Goal: Task Accomplishment & Management: Manage account settings

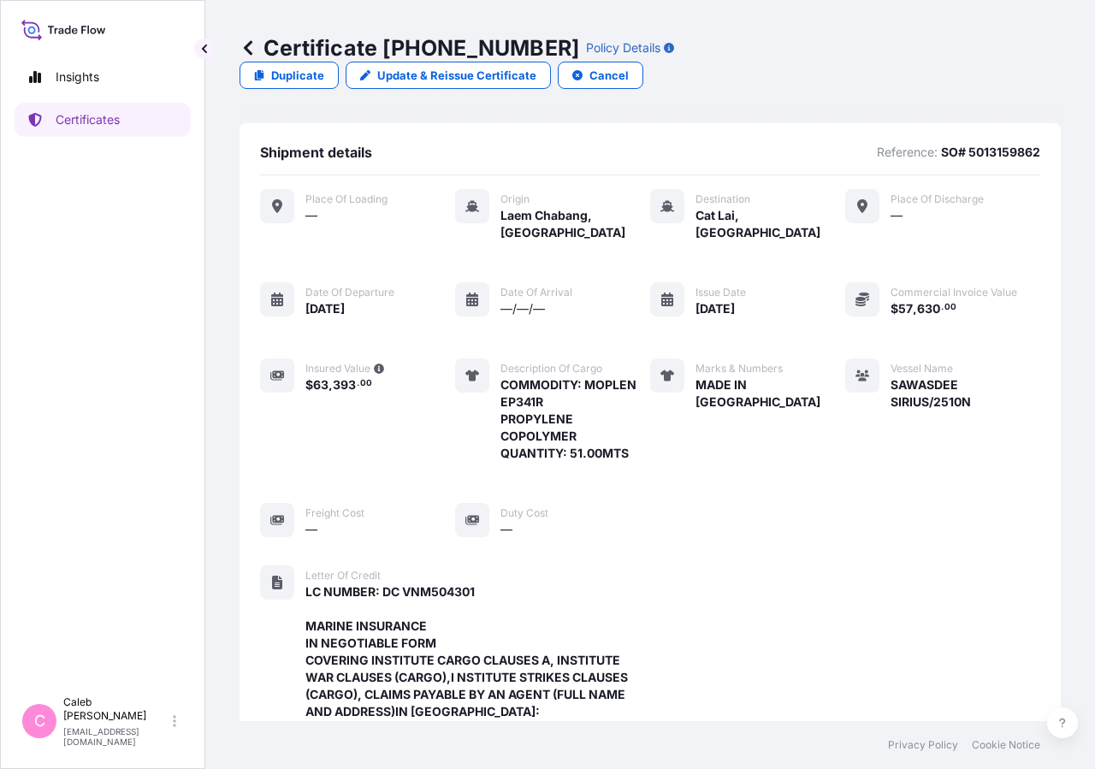
scroll to position [649, 0]
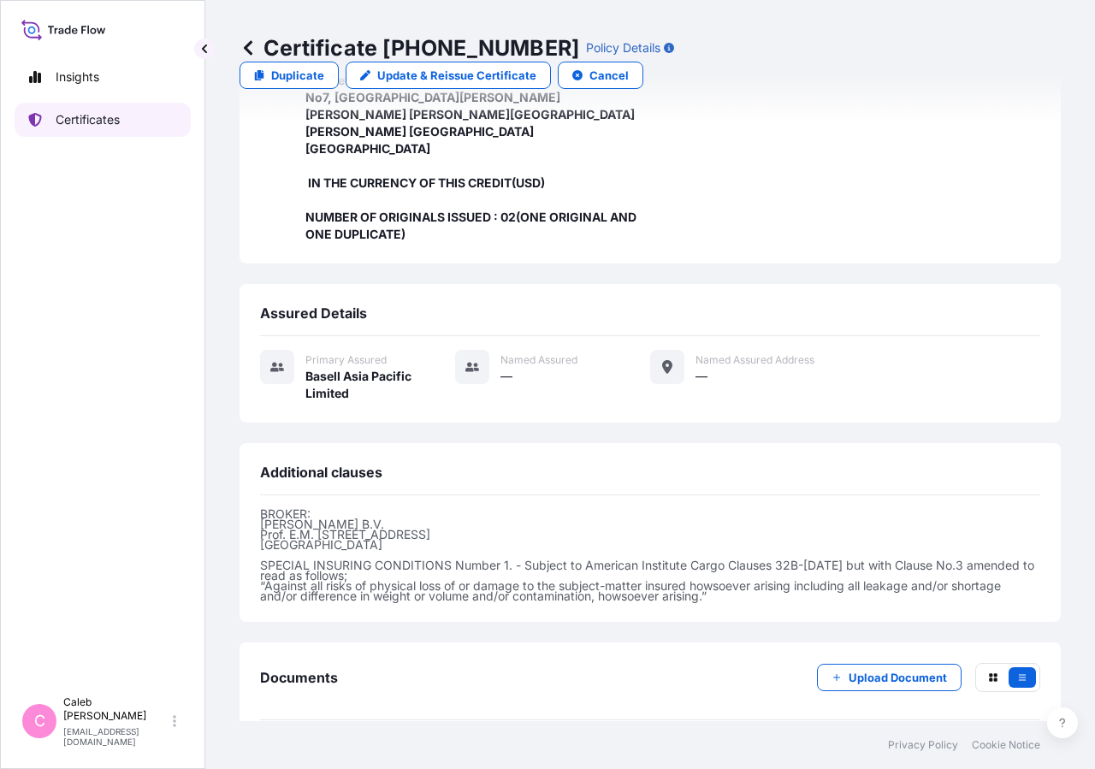
click at [75, 125] on p "Certificates" at bounding box center [88, 119] width 64 height 17
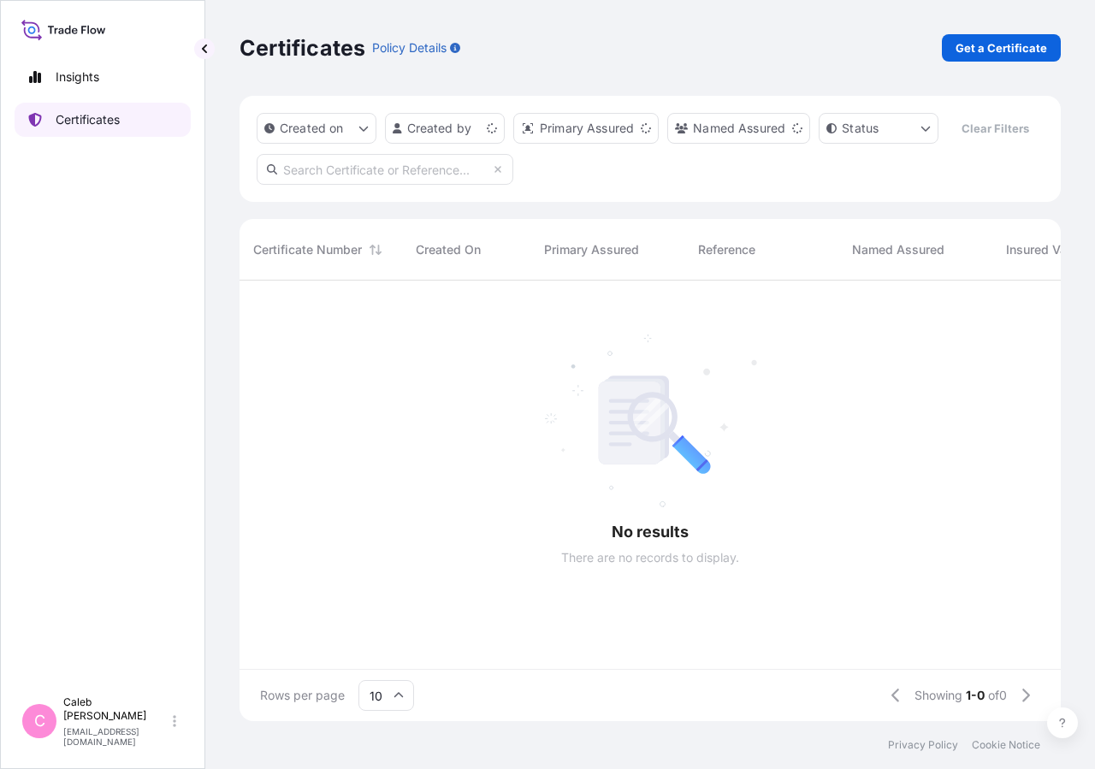
scroll to position [400, 807]
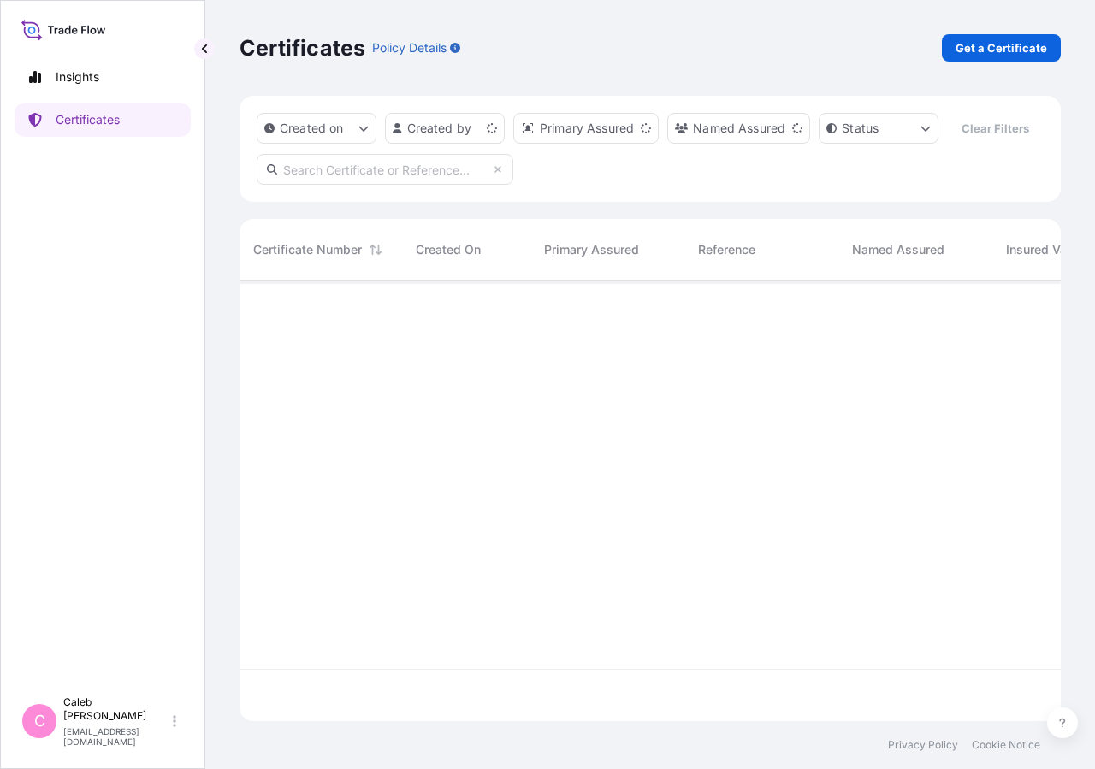
click at [390, 185] on input "text" at bounding box center [385, 169] width 257 height 31
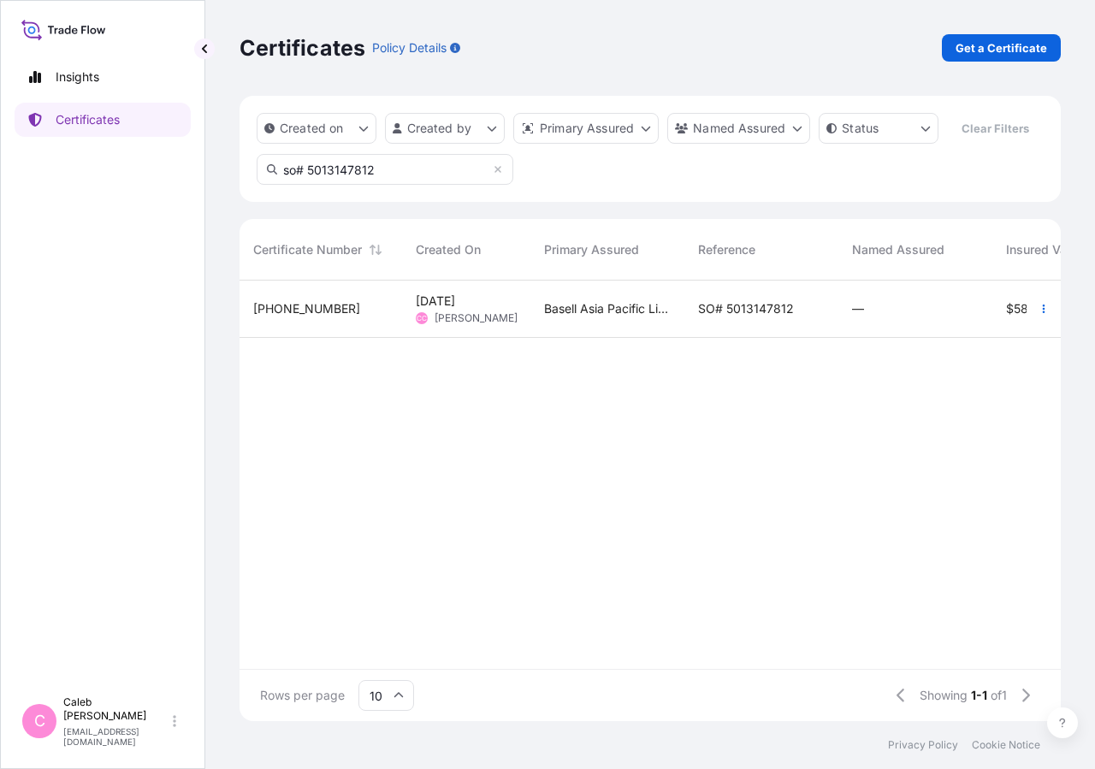
type input "so# 5013147812"
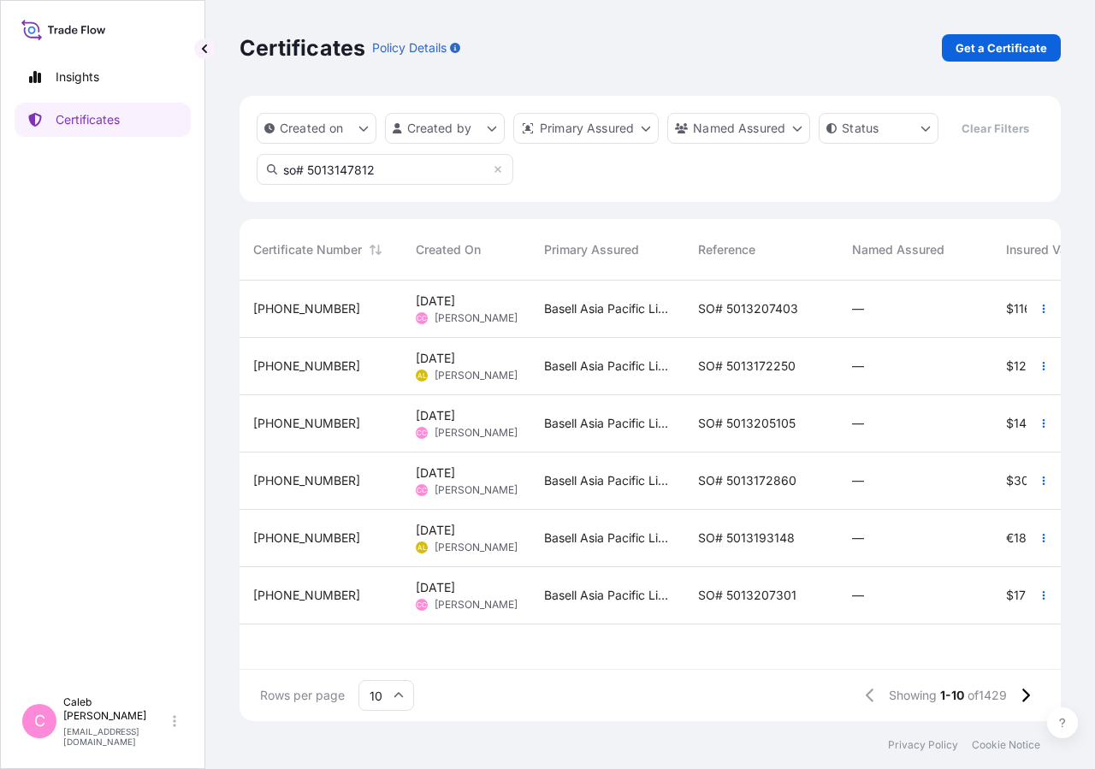
click at [747, 338] on div "SO# 5013207403" at bounding box center [761, 309] width 154 height 57
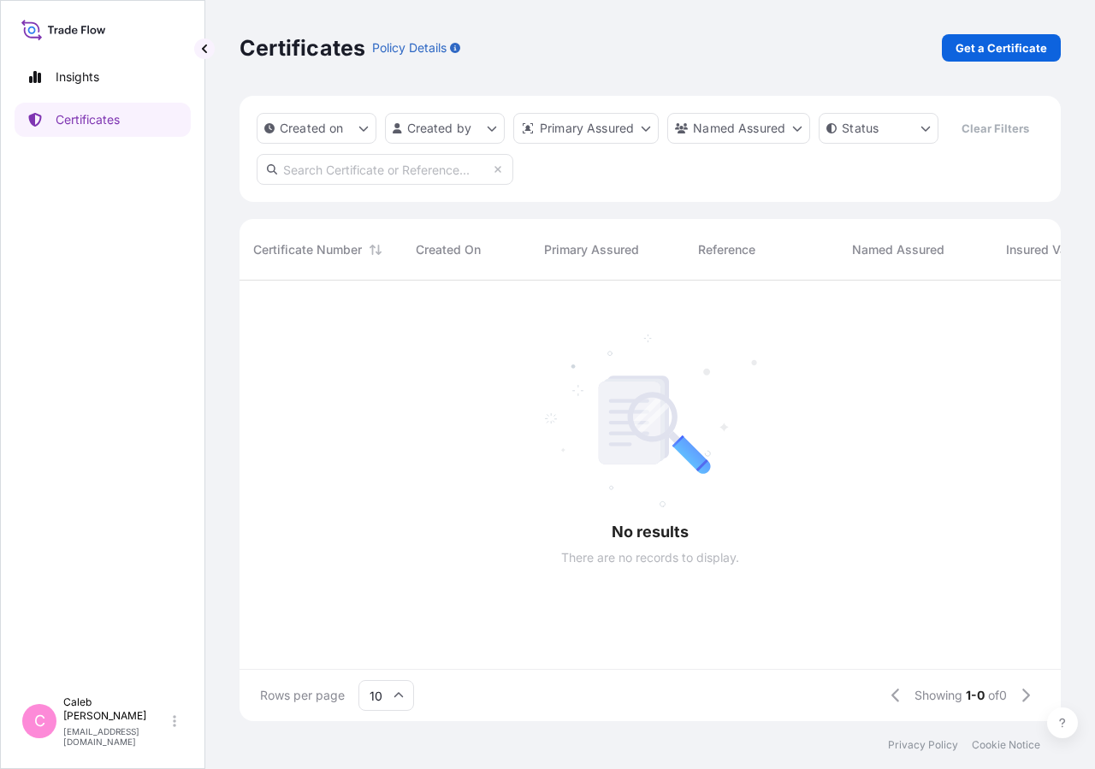
scroll to position [400, 807]
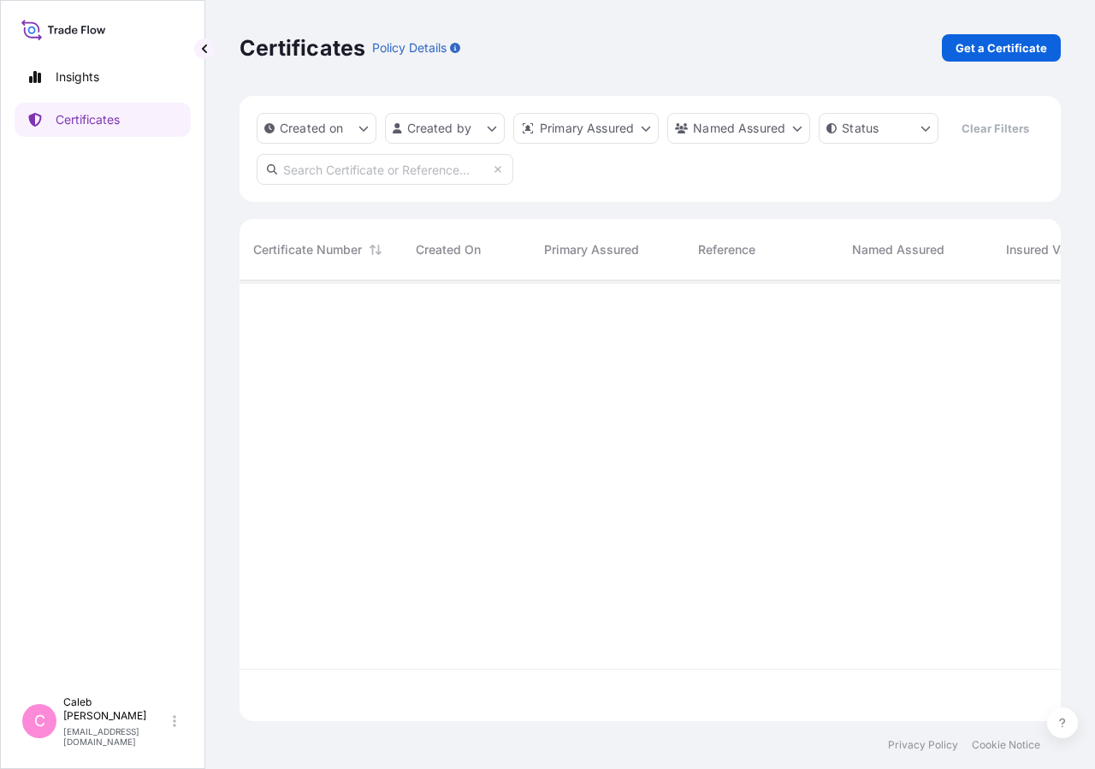
click at [381, 185] on input "text" at bounding box center [385, 169] width 257 height 31
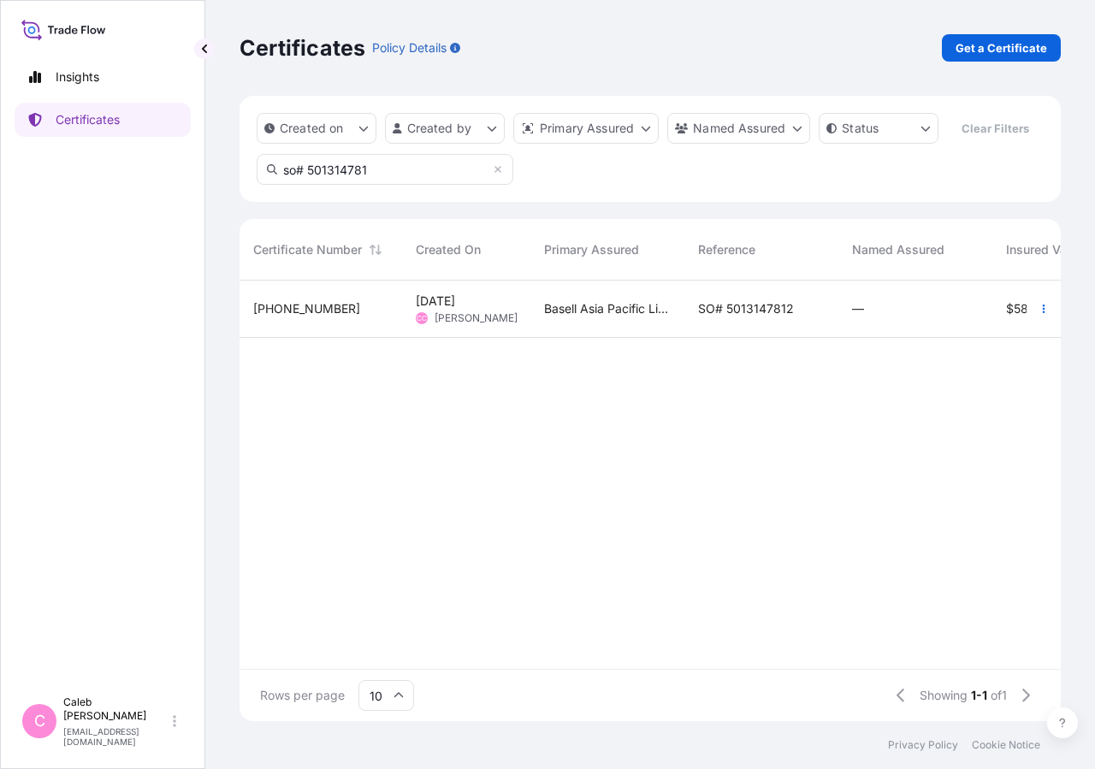
type input "so# 501314781"
click at [728, 317] on span "SO# 5013147812" at bounding box center [746, 308] width 96 height 17
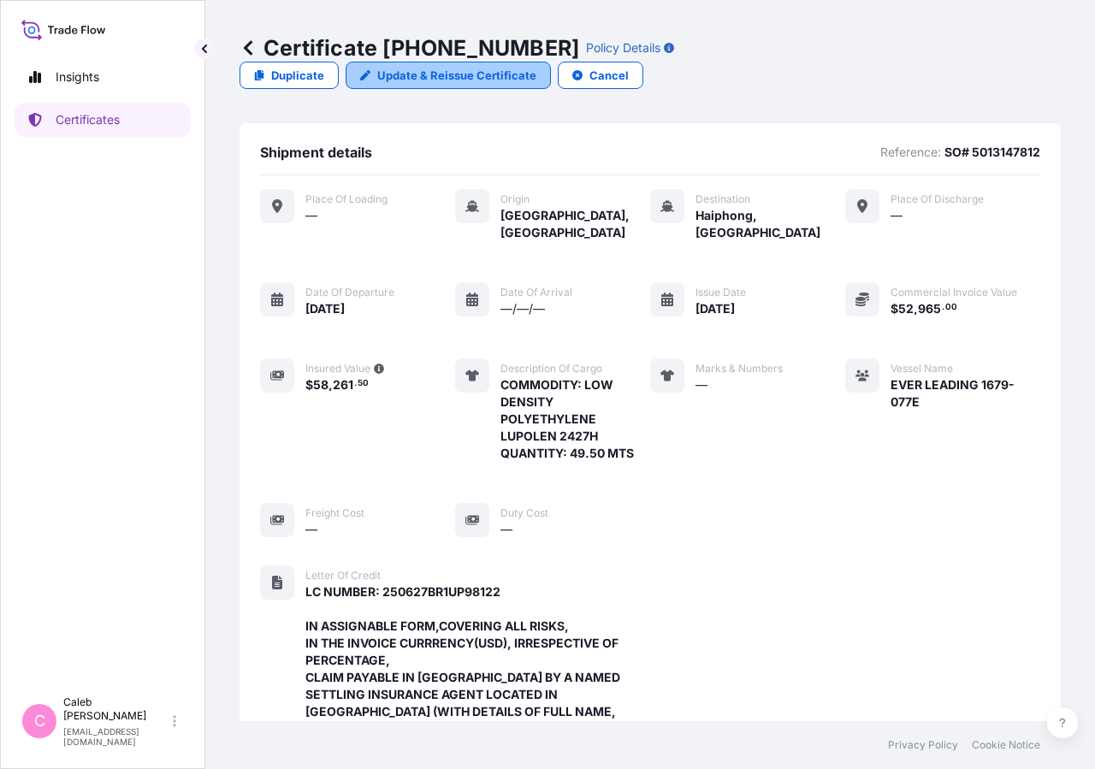
click at [536, 67] on p "Update & Reissue Certificate" at bounding box center [456, 75] width 159 height 17
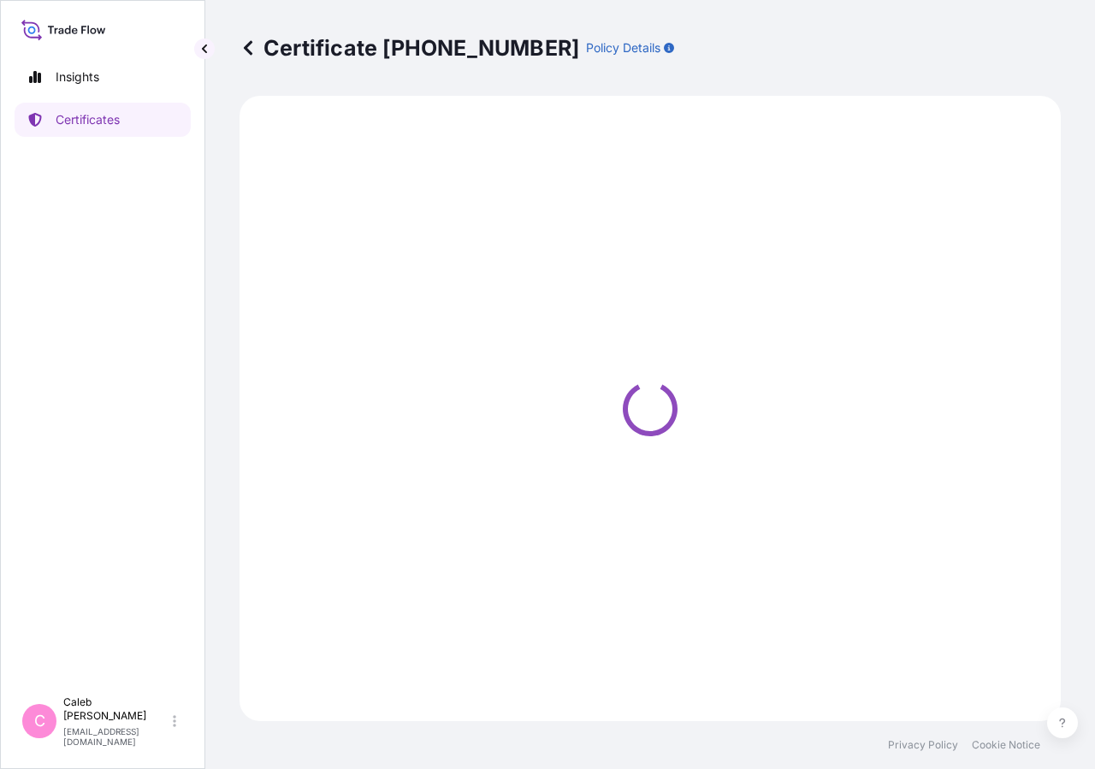
select select "Sea"
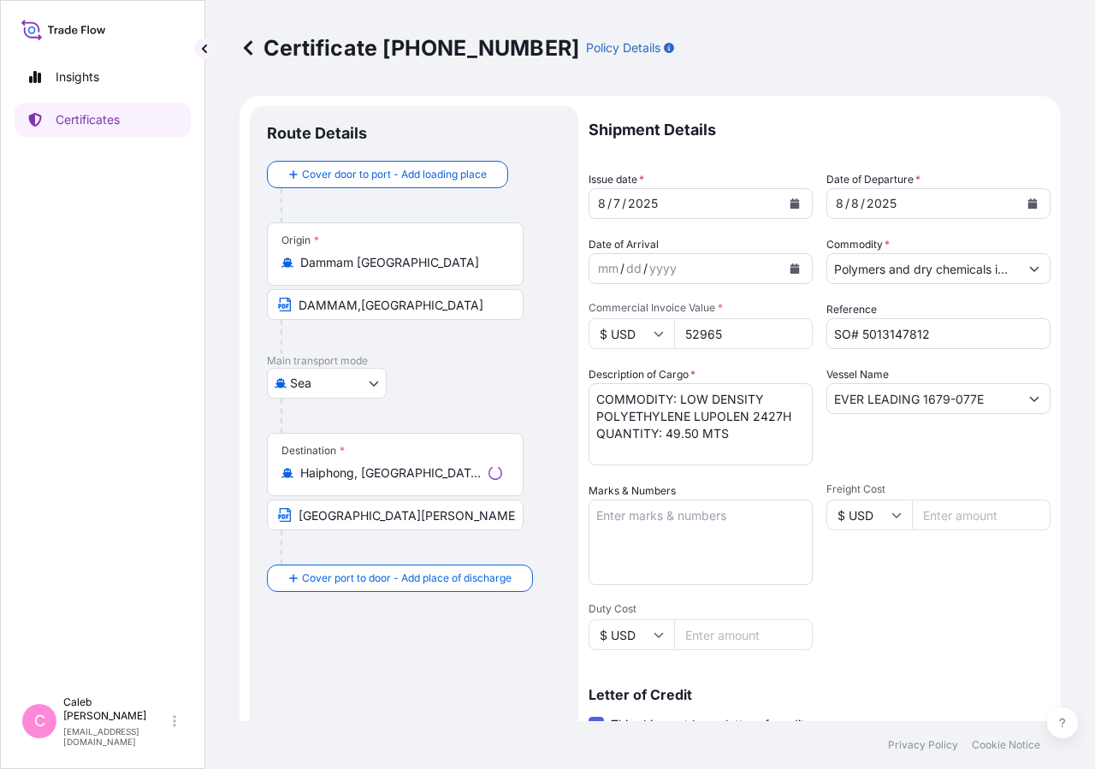
select select "32034"
click at [1019, 209] on button "Calendar" at bounding box center [1032, 203] width 27 height 27
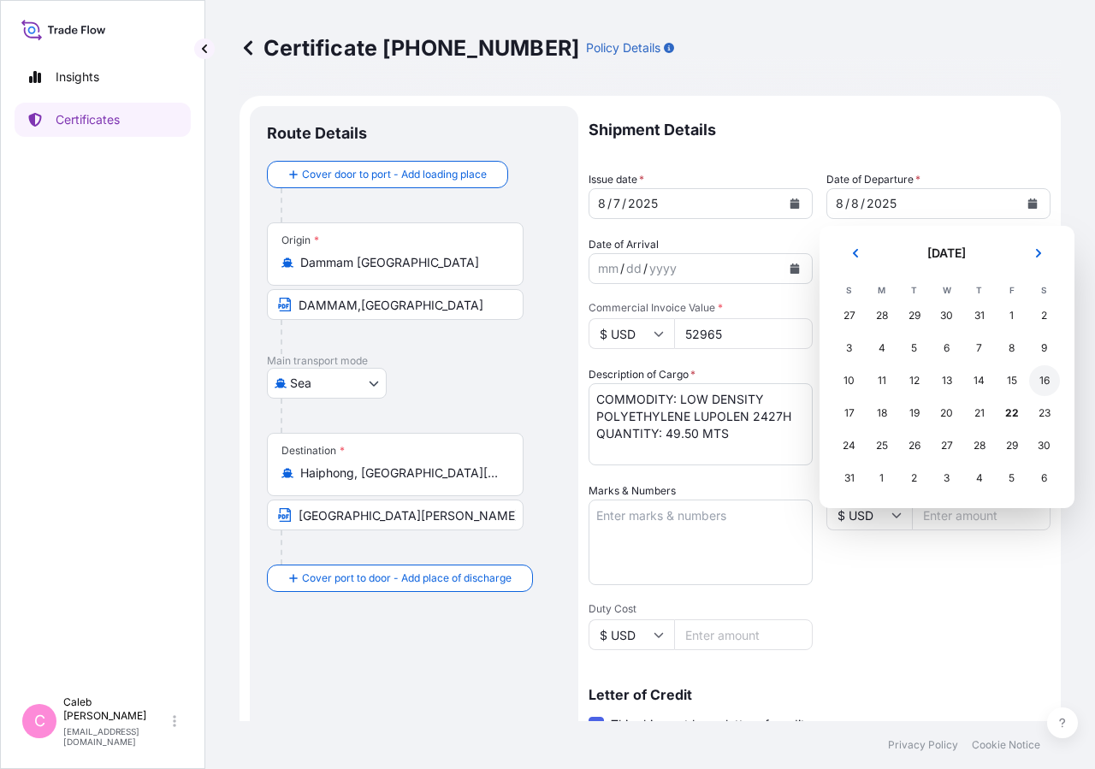
click at [1050, 382] on div "16" at bounding box center [1044, 380] width 31 height 31
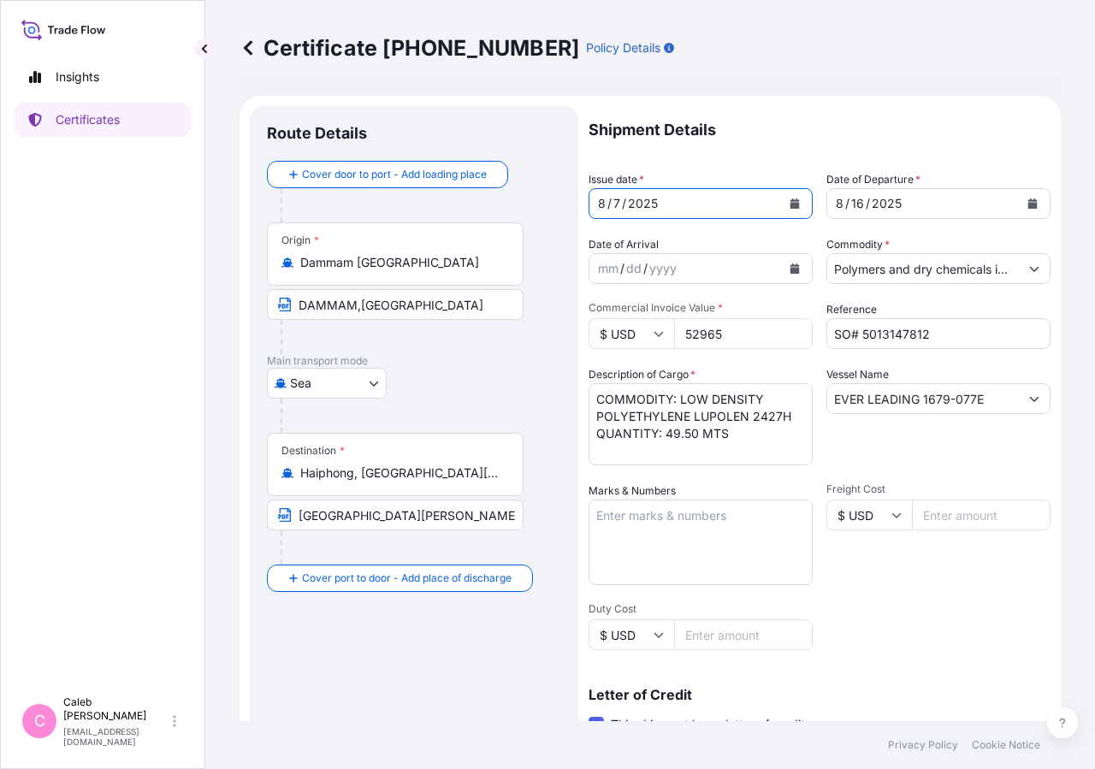
click at [791, 203] on icon "Calendar" at bounding box center [795, 204] width 9 height 10
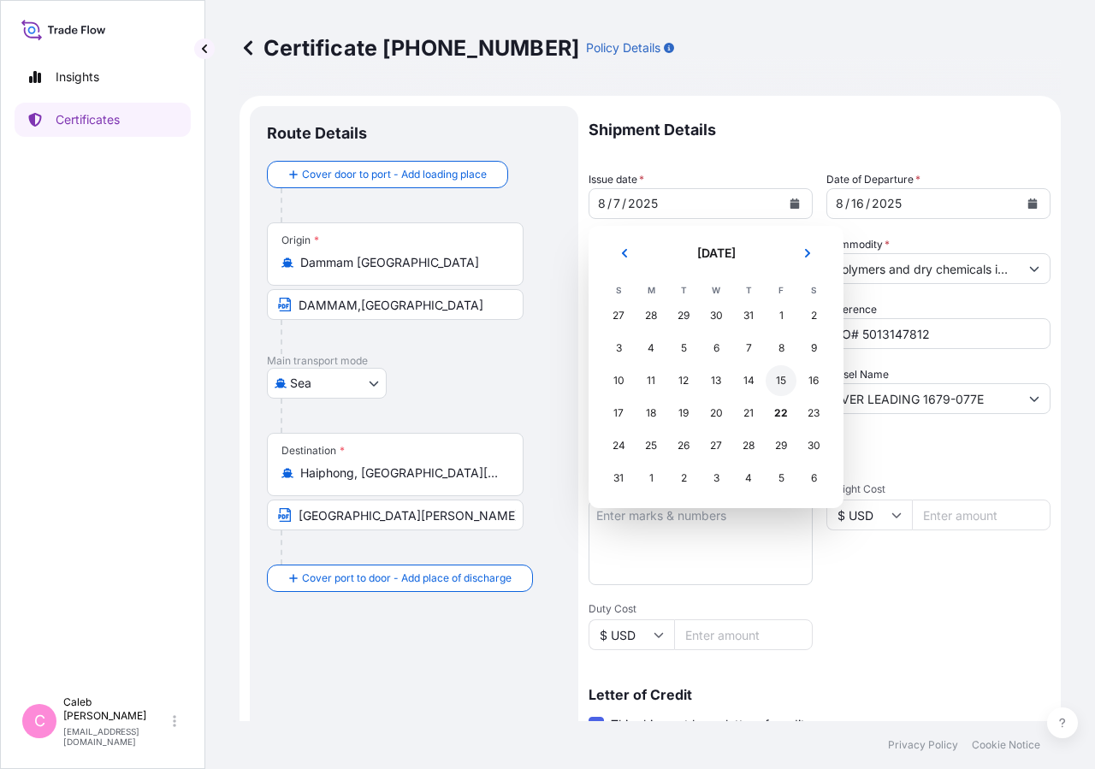
click at [778, 376] on div "15" at bounding box center [781, 380] width 31 height 31
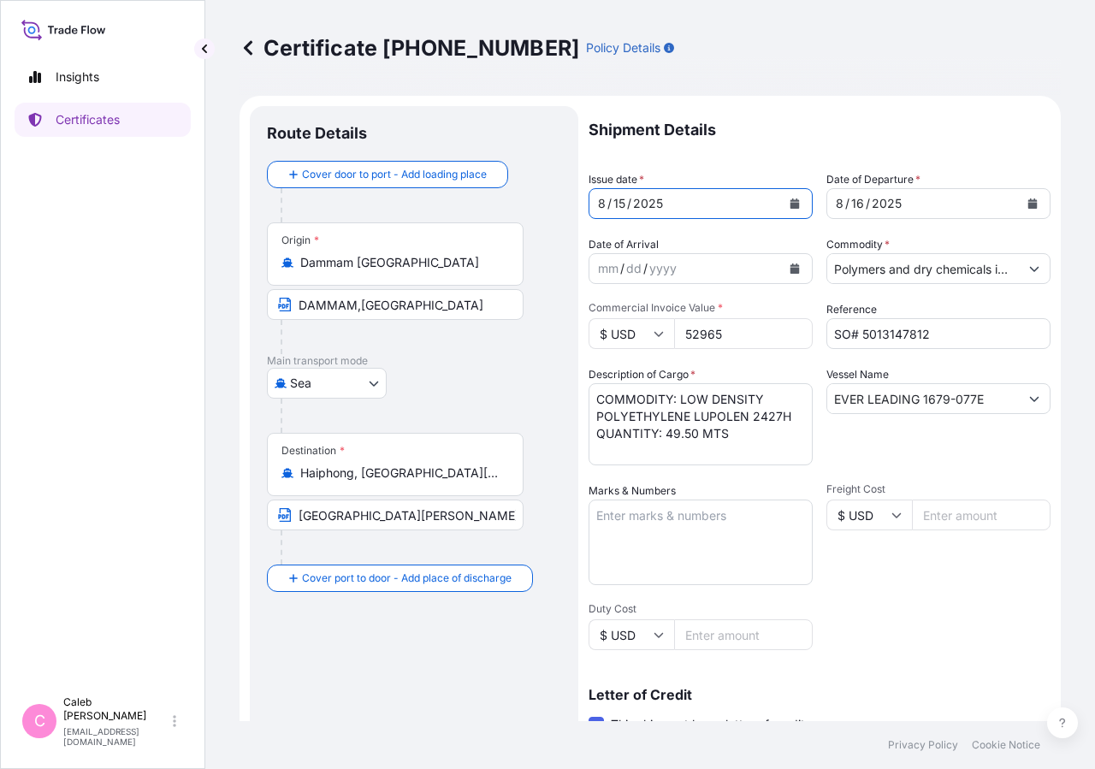
click at [898, 116] on p "Shipment Details" at bounding box center [820, 130] width 462 height 48
click at [852, 343] on input "SO# 5013147812" at bounding box center [939, 333] width 224 height 31
click at [836, 404] on input "EVER LEADING 1679-077E" at bounding box center [923, 398] width 192 height 31
click at [666, 399] on textarea "COMMODITY: LOW DENSITY POLYETHYLENE LUPOLEN 2427H QUANTITY: 49.50 MTS" at bounding box center [701, 424] width 224 height 82
click at [596, 418] on textarea "COMMODITY: LOW DENSITY POLYETHYLENE LUPOLEN 2427H QUANTITY: 49.50 MTS" at bounding box center [701, 424] width 224 height 82
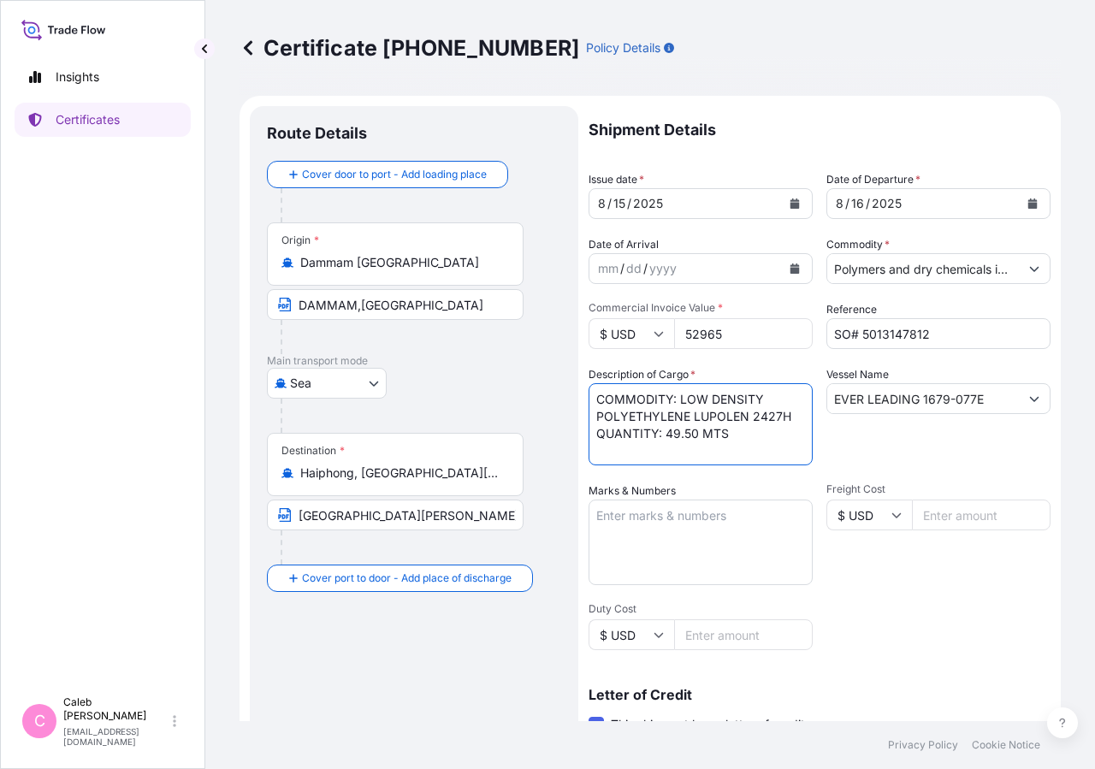
click at [665, 413] on textarea "COMMODITY: LOW DENSITY POLYETHYLENE LUPOLEN 2427H QUANTITY: 49.50 MTS" at bounding box center [701, 424] width 224 height 82
click at [592, 424] on textarea "COMMODITY: LOW DENSITY POLYETHYLENE LUPOLEN 2427H QUANTITY: 49.50 MTS" at bounding box center [701, 424] width 224 height 82
click at [603, 447] on textarea "COMMODITY: LOW DENSITY POLYETHYLENE LUPOLEN 2427H QUANTITY: 49.50 MTS" at bounding box center [701, 424] width 224 height 82
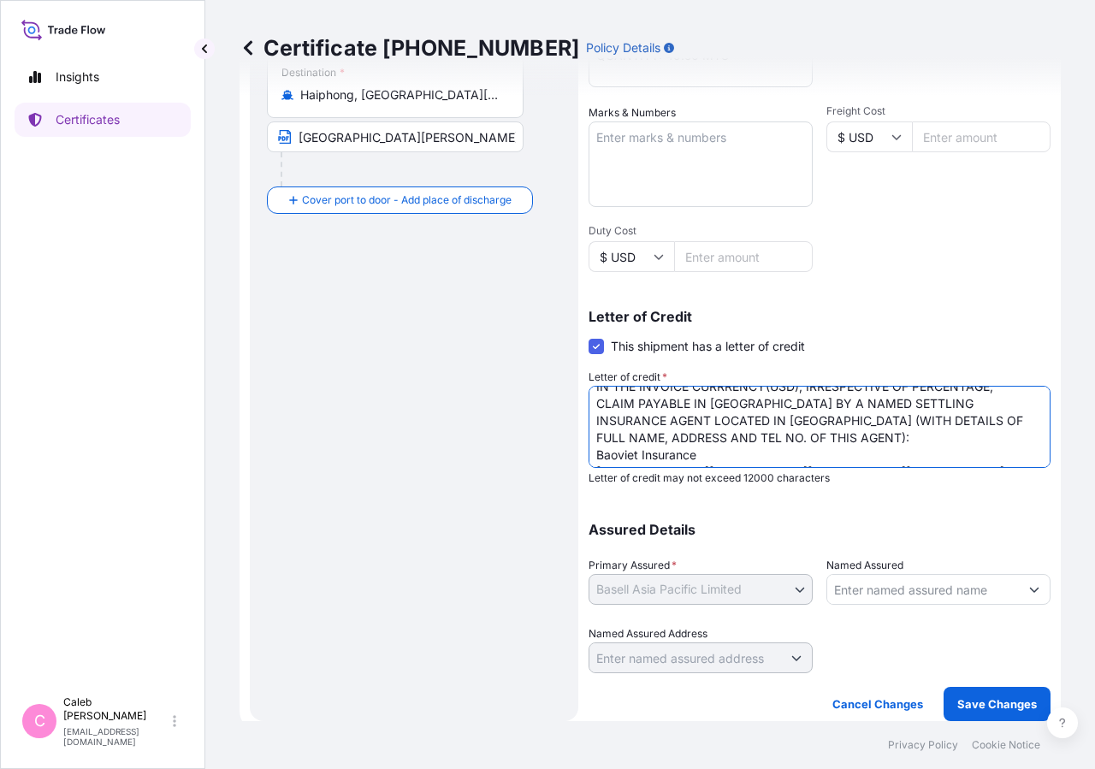
scroll to position [59, 0]
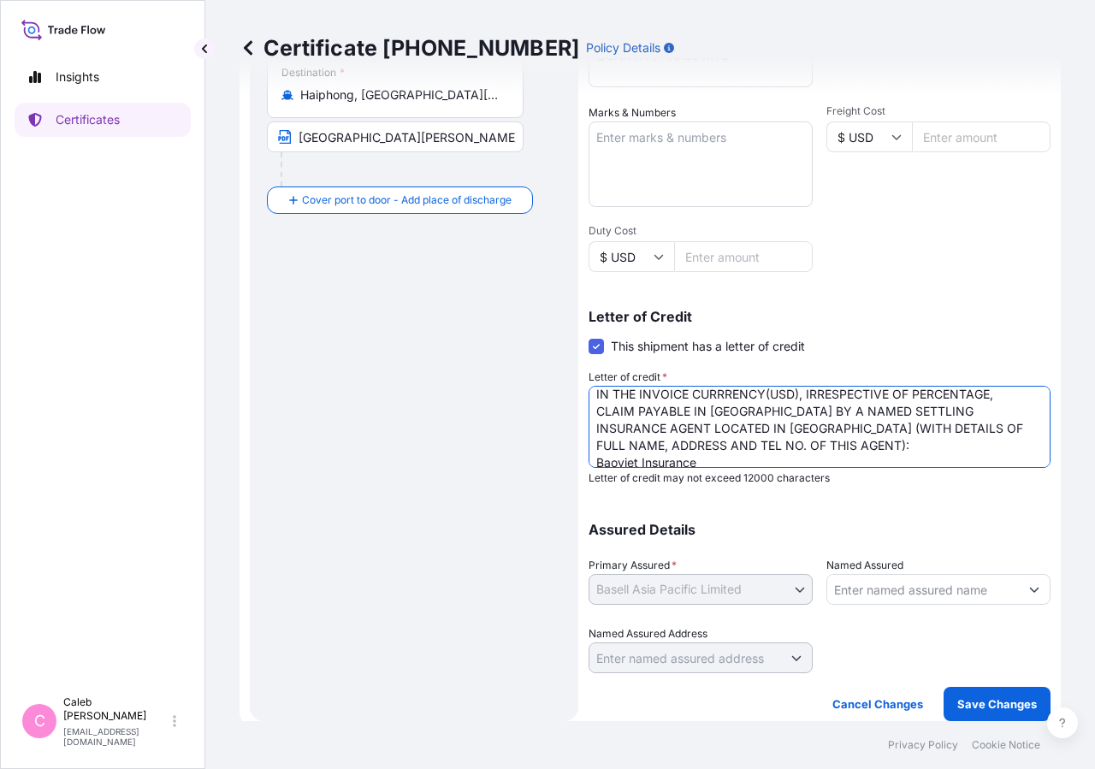
click at [892, 414] on textarea "LC NUMBER: 250627BR1UP98122 IN ASSIGNABLE FORM,COVERING ALL RISKS, IN THE INVOI…" at bounding box center [820, 427] width 462 height 82
type textarea "LC NUMBER: 250627BR1UP98122 IN ASSIGNABLE FORM,COVERING ALL RISKS, IN THE INVOI…"
click at [1014, 714] on button "Save Changes" at bounding box center [997, 704] width 107 height 34
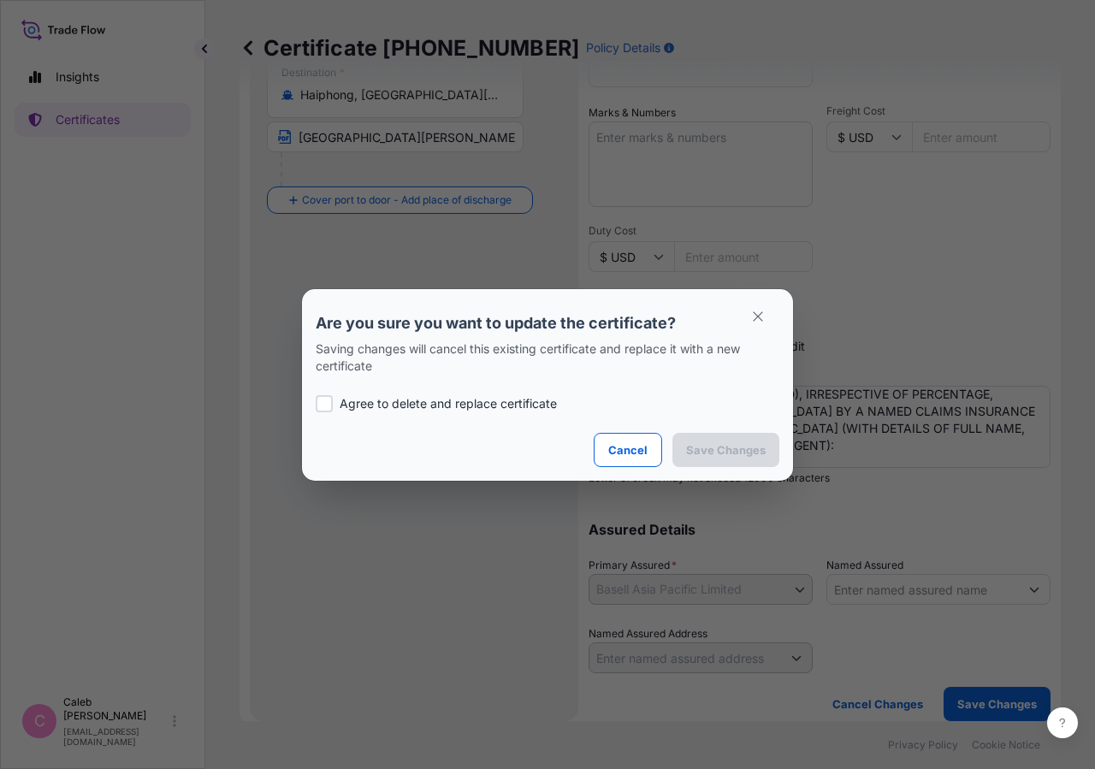
click at [311, 396] on section "Are you sure you want to update the certificate? Saving changes will cancel thi…" at bounding box center [547, 385] width 491 height 192
click at [317, 400] on div at bounding box center [324, 403] width 17 height 17
checkbox input "true"
click at [694, 457] on p "Save Changes" at bounding box center [726, 450] width 80 height 17
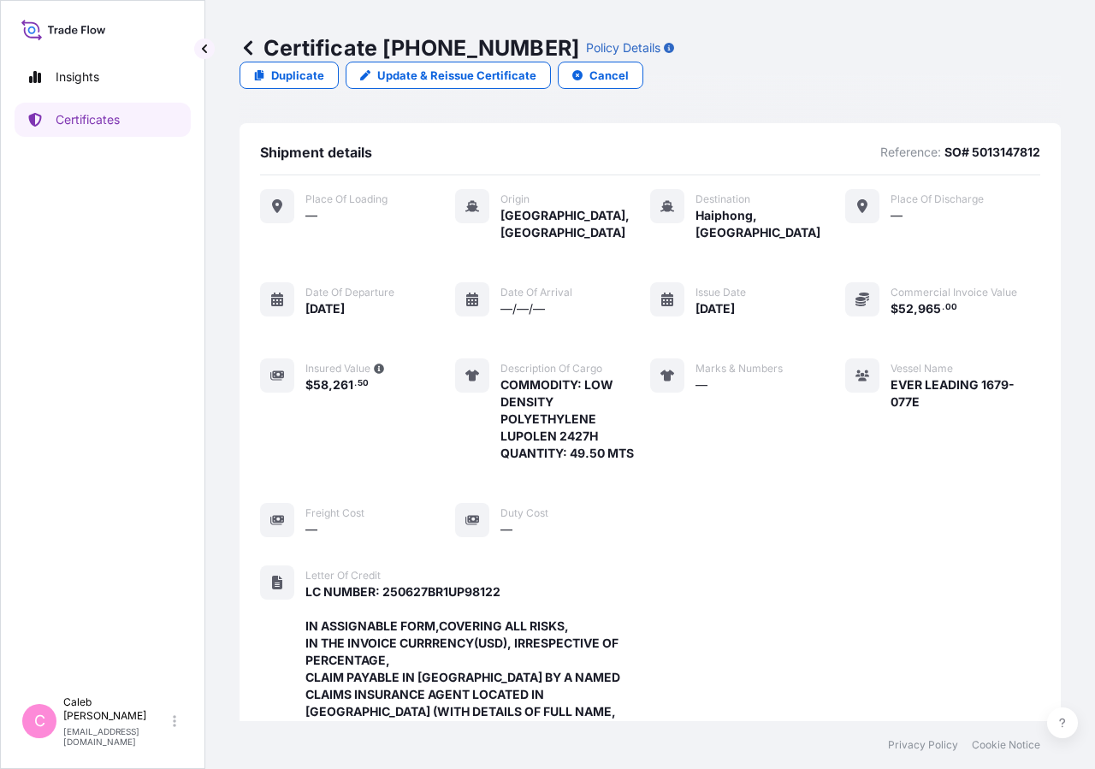
scroll to position [616, 0]
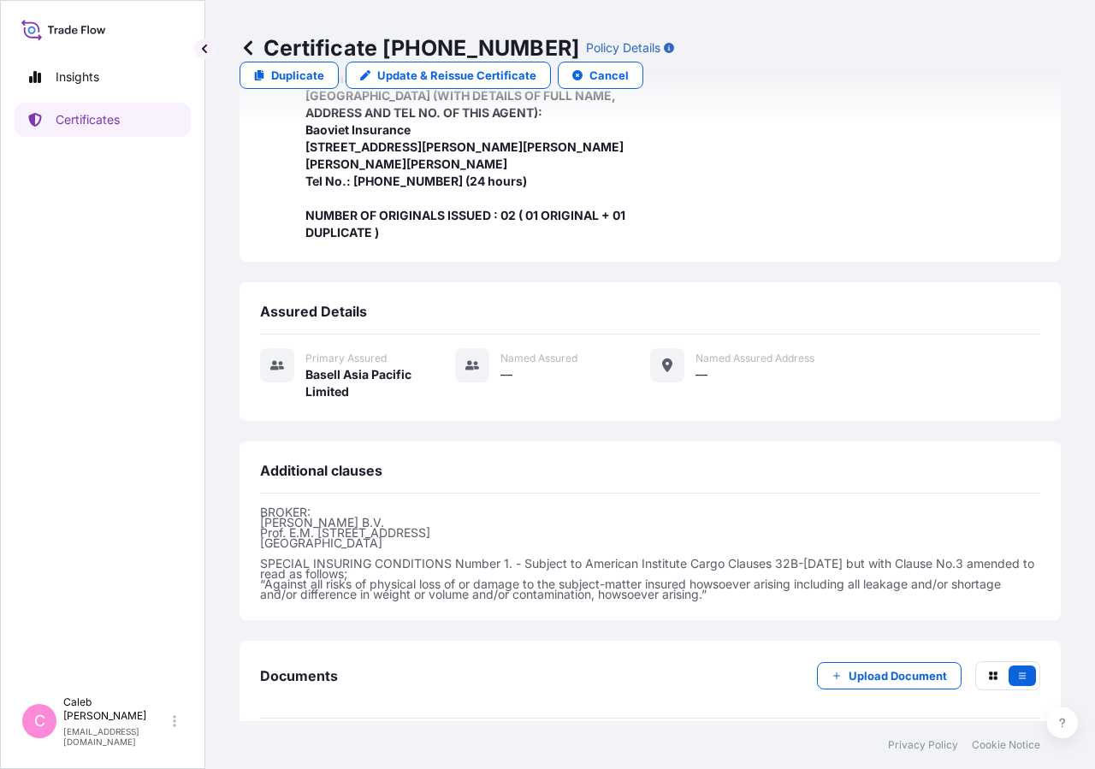
click at [322, 750] on span "Certificate" at bounding box center [336, 758] width 62 height 17
